Goal: Find specific page/section

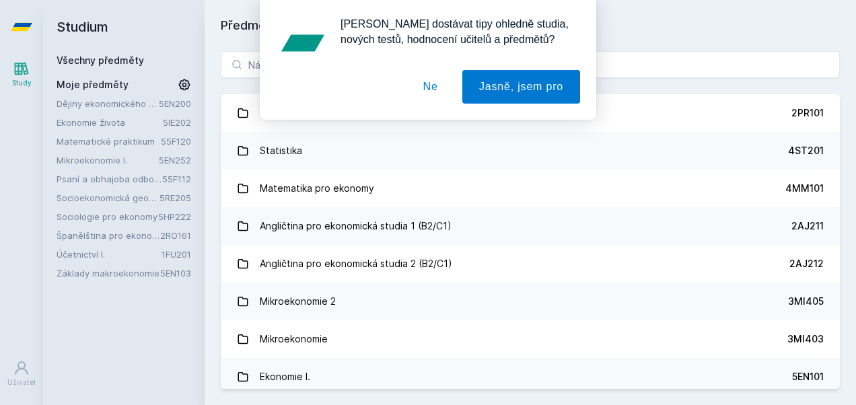
click at [437, 87] on button "Ne" at bounding box center [430, 87] width 48 height 34
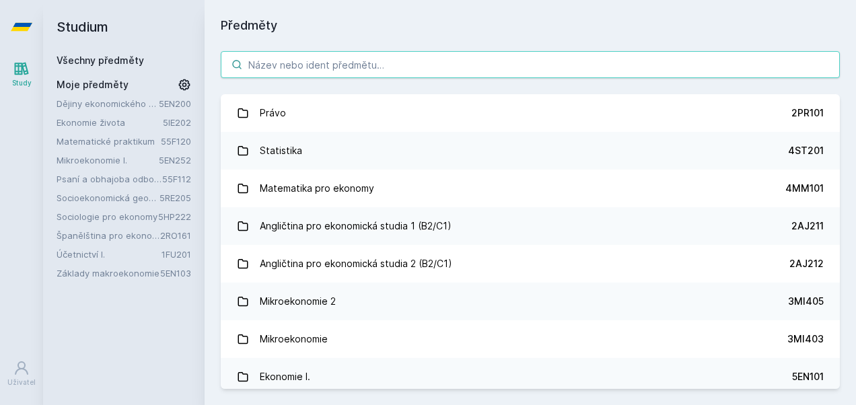
click at [361, 66] on input "search" at bounding box center [530, 64] width 619 height 27
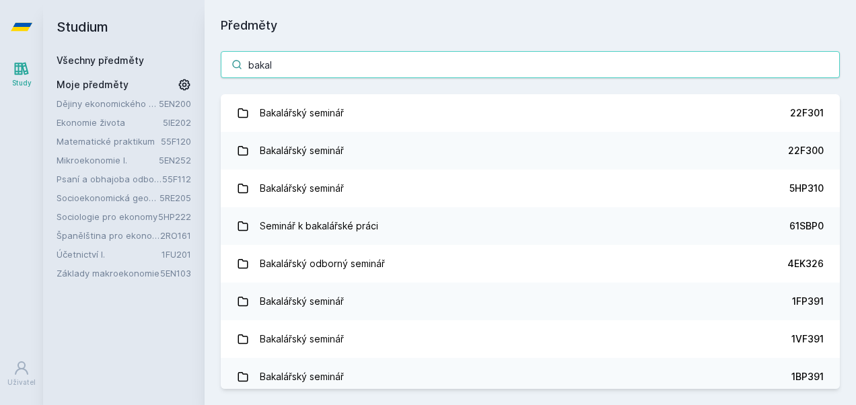
type input "bakal"
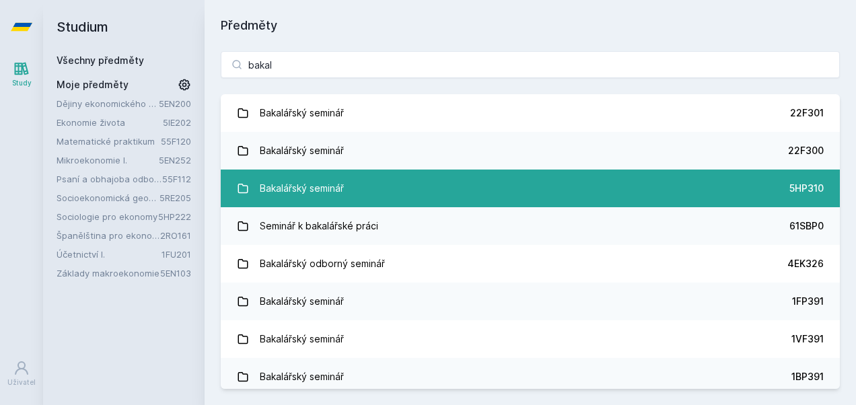
click at [463, 176] on link "Bakalářský seminář 5HP310" at bounding box center [530, 188] width 619 height 38
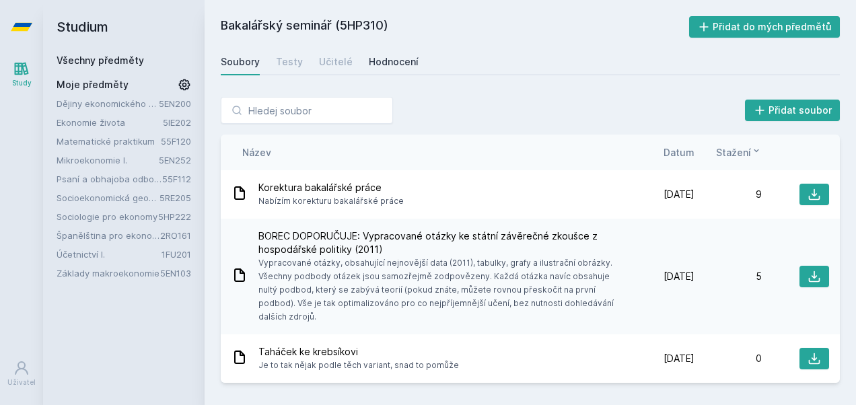
click at [398, 64] on div "Hodnocení" at bounding box center [394, 61] width 50 height 13
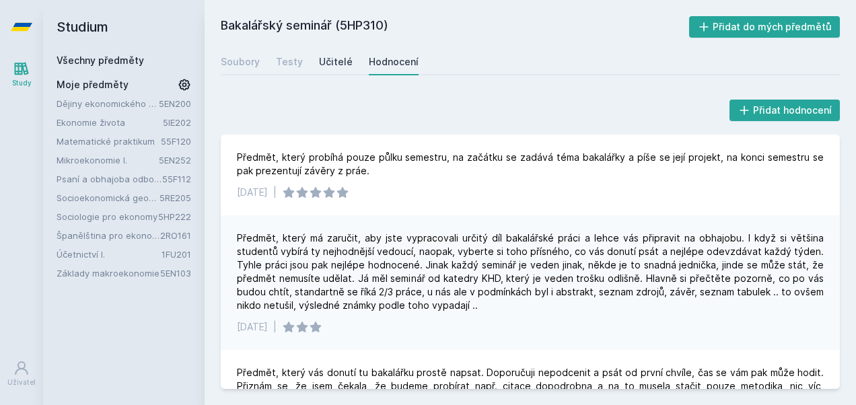
click at [342, 69] on link "Učitelé" at bounding box center [336, 61] width 34 height 27
